Goal: Task Accomplishment & Management: Complete application form

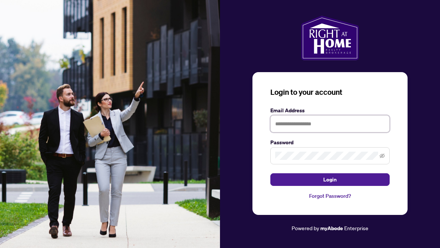
click at [281, 128] on input "text" at bounding box center [329, 123] width 119 height 17
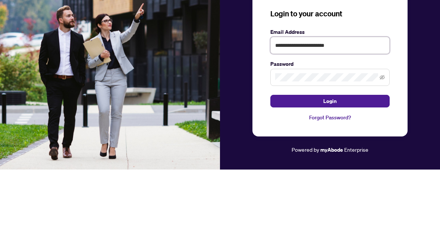
type input "**********"
click at [321, 148] on span at bounding box center [329, 156] width 119 height 17
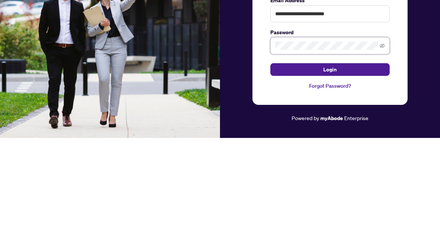
scroll to position [9, 0]
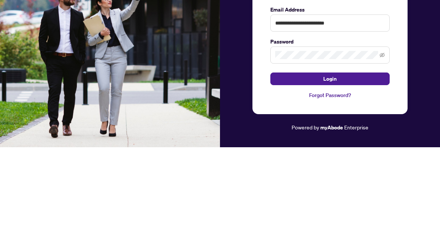
click at [288, 174] on button "Login" at bounding box center [329, 180] width 119 height 13
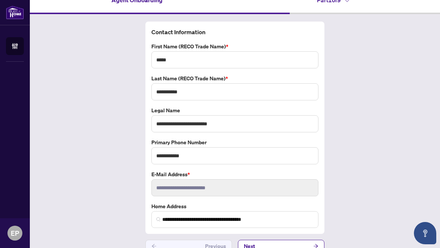
scroll to position [12, 0]
click at [264, 243] on button "Next" at bounding box center [281, 246] width 86 height 13
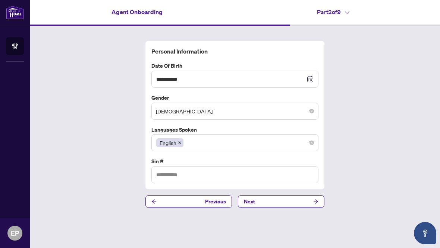
type input "*********"
click at [253, 202] on span "Next" at bounding box center [249, 202] width 11 height 12
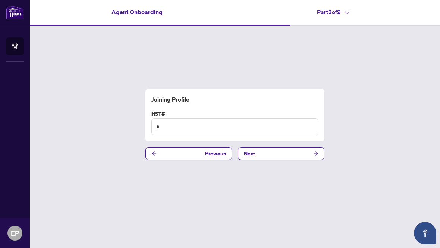
click at [247, 160] on span "Next" at bounding box center [249, 154] width 11 height 12
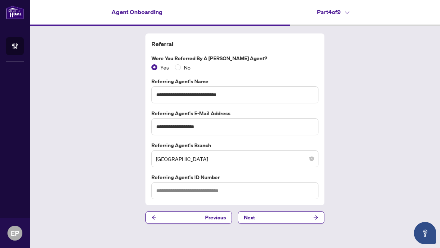
click at [274, 213] on button "Next" at bounding box center [281, 218] width 86 height 13
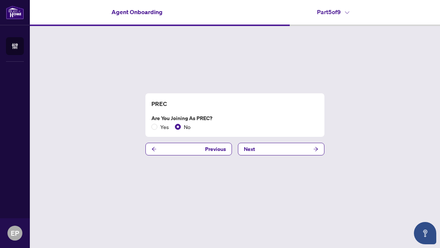
click at [241, 156] on button "Next" at bounding box center [281, 149] width 86 height 13
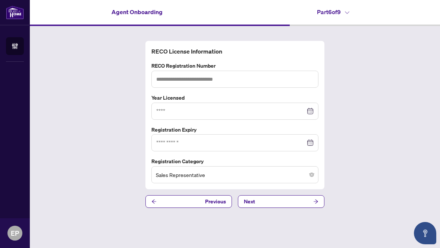
click at [272, 203] on button "Next" at bounding box center [281, 202] width 86 height 13
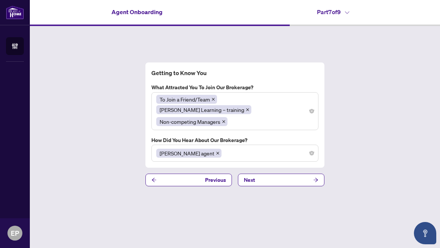
click at [255, 174] on button "Next" at bounding box center [281, 180] width 86 height 13
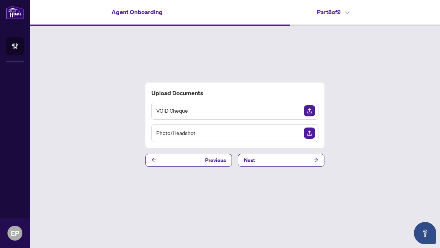
click at [252, 163] on span "Next" at bounding box center [249, 161] width 11 height 12
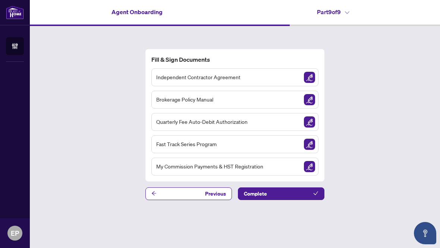
click at [264, 187] on div "Fill & Sign Documents Independent Contractor Agreement Brokerage Policy Manual …" at bounding box center [235, 124] width 410 height 197
click at [302, 76] on div "Independent Contractor Agreement" at bounding box center [234, 78] width 167 height 18
click at [308, 83] on img "Sign Document" at bounding box center [309, 77] width 11 height 11
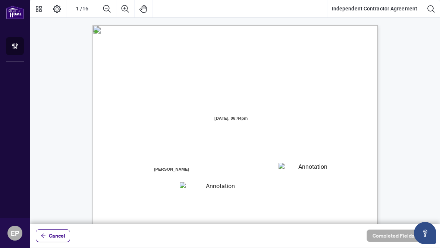
click at [295, 171] on textarea "01JXFR56RBW9B4NE74B50HY96A" at bounding box center [309, 168] width 62 height 11
click at [299, 173] on textarea "01JXFR56RBW9B4NE74B50HY96A" at bounding box center [309, 168] width 62 height 11
click at [292, 166] on textarea "01JXFR56RBW9B4NE74B50HY96A" at bounding box center [309, 168] width 62 height 11
click at [291, 168] on textarea "01JXFR56RBW9B4NE74B50HY96A" at bounding box center [309, 168] width 62 height 11
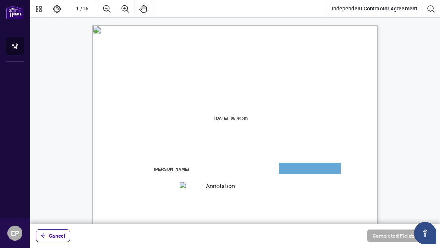
click at [290, 168] on textarea "01JXFR56RBW9B4NE74B50HY96A" at bounding box center [309, 168] width 62 height 11
click at [289, 168] on textarea "01JXFR56RBW9B4NE74B50HY96A" at bounding box center [309, 168] width 62 height 11
click at [39, 11] on icon "Thumbnails" at bounding box center [39, 9] width 6 height 6
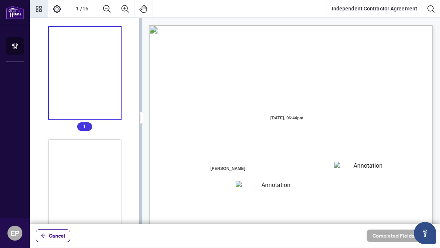
click at [380, 162] on textarea "01JXFR56RBW9B4NE74B50HY96A" at bounding box center [364, 167] width 61 height 11
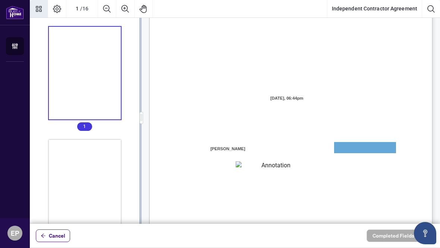
scroll to position [19, 0]
